Goal: Navigation & Orientation: Find specific page/section

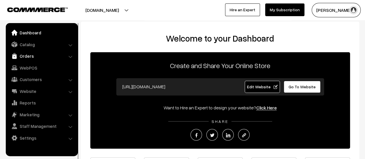
click at [30, 55] on link "Orders" at bounding box center [41, 56] width 69 height 10
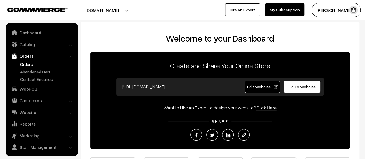
click at [27, 62] on link "Orders" at bounding box center [47, 64] width 57 height 6
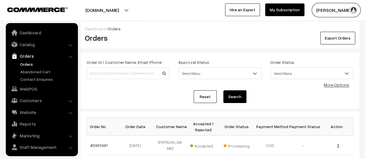
scroll to position [13, 0]
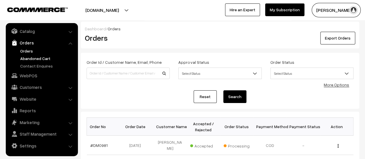
click at [33, 56] on link "Abandoned Cart" at bounding box center [47, 58] width 57 height 6
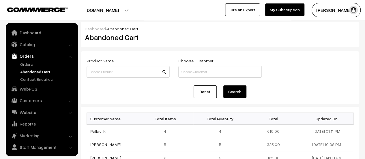
scroll to position [13, 0]
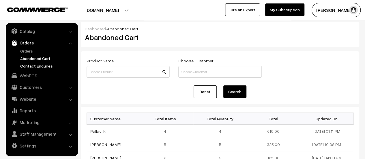
click at [36, 65] on link "Contact Enquires" at bounding box center [47, 66] width 57 height 6
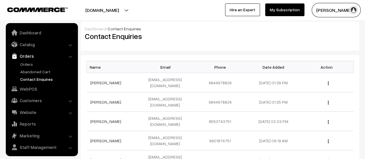
scroll to position [13, 0]
